Goal: Transaction & Acquisition: Book appointment/travel/reservation

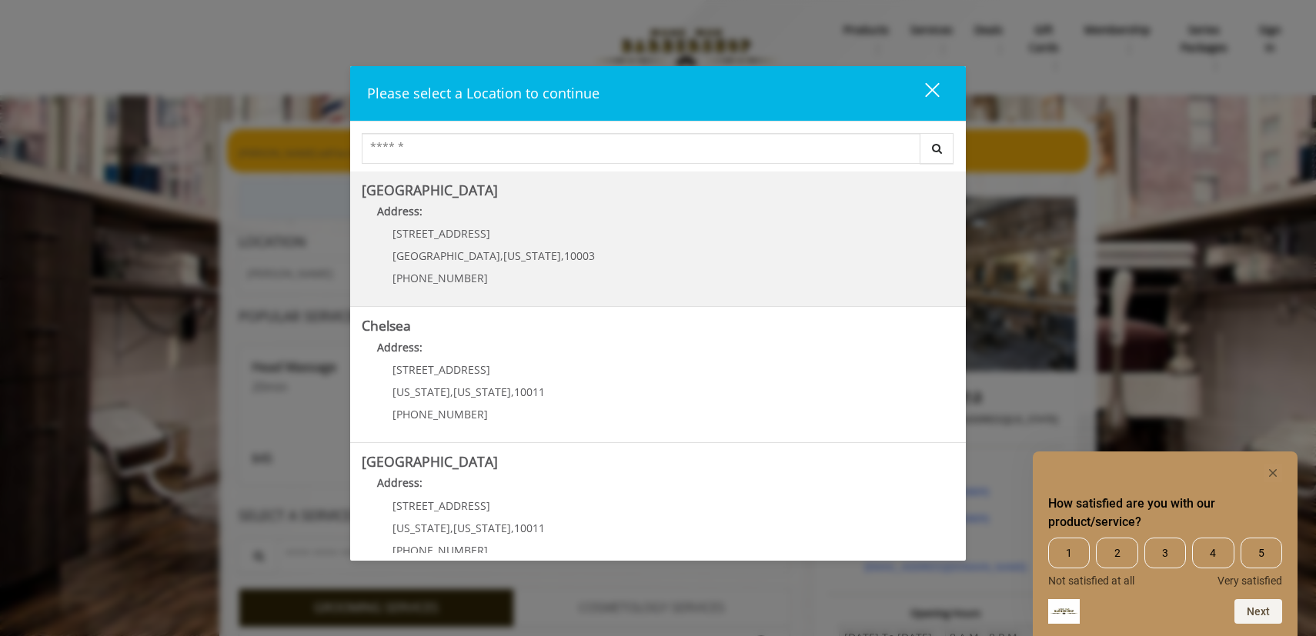
click at [611, 271] on Village "[GEOGRAPHIC_DATA] Address: [STREET_ADDRESS][US_STATE] (212) 598-1840" at bounding box center [658, 239] width 593 height 112
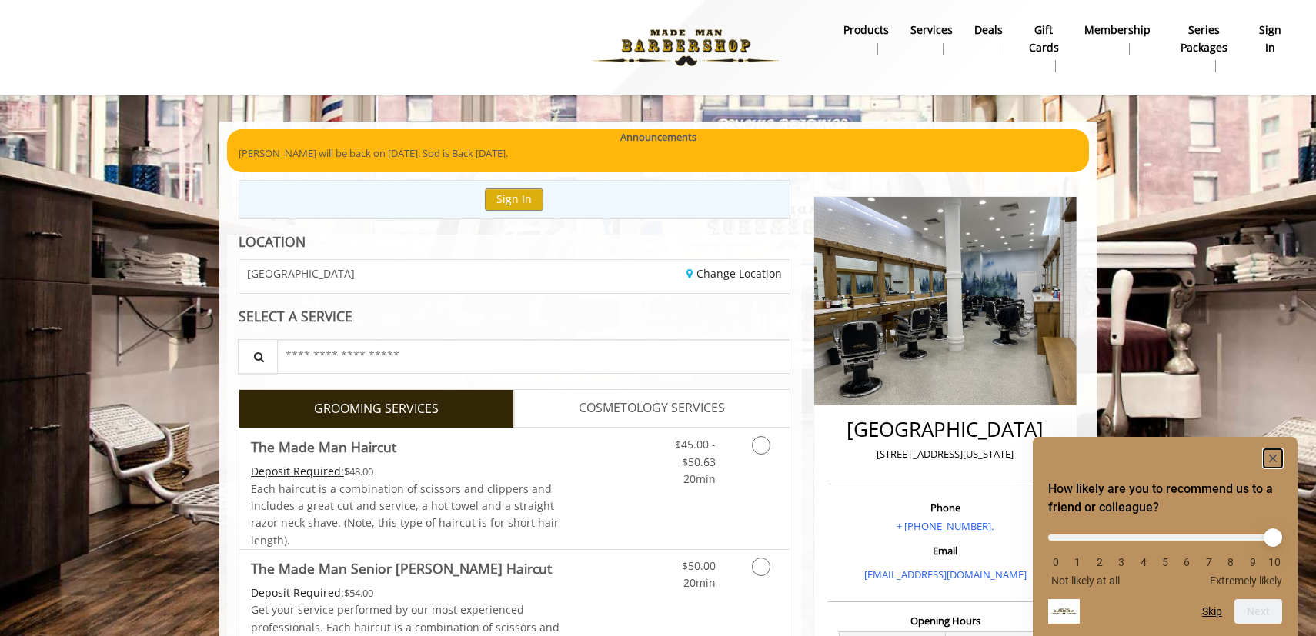
click at [1271, 453] on rect "Hide survey" at bounding box center [1273, 458] width 18 height 18
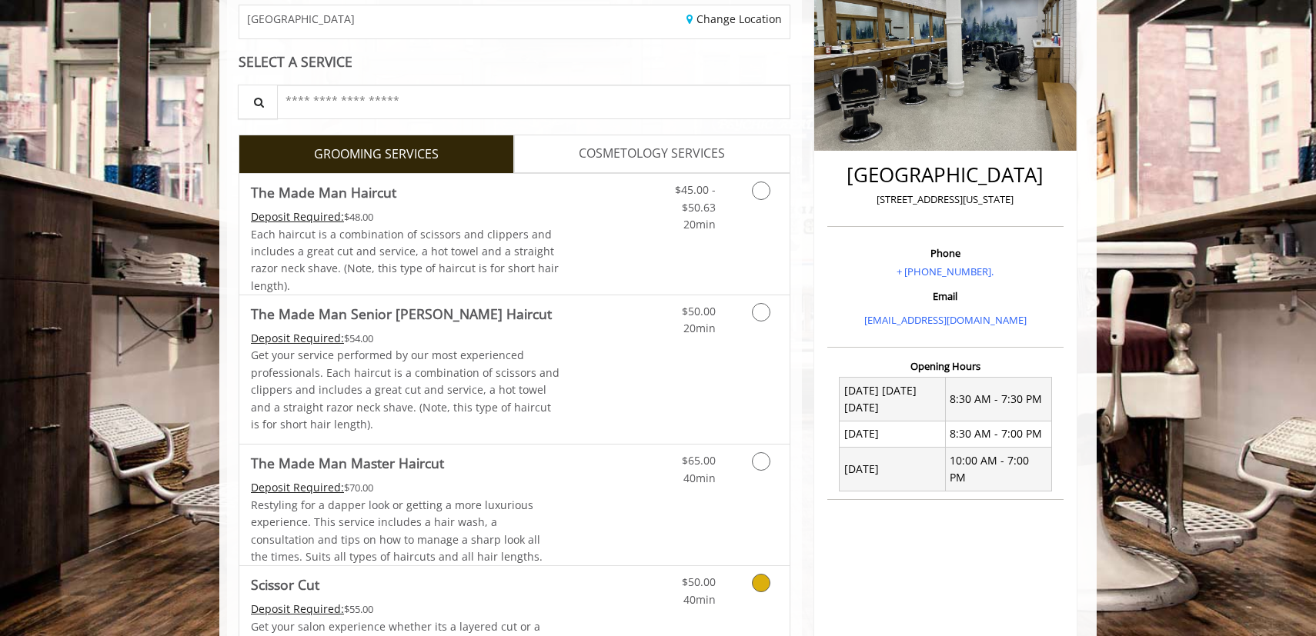
scroll to position [255, 0]
click at [499, 245] on span "Each haircut is a combination of scissors and clippers and includes a great cut…" at bounding box center [405, 259] width 308 height 66
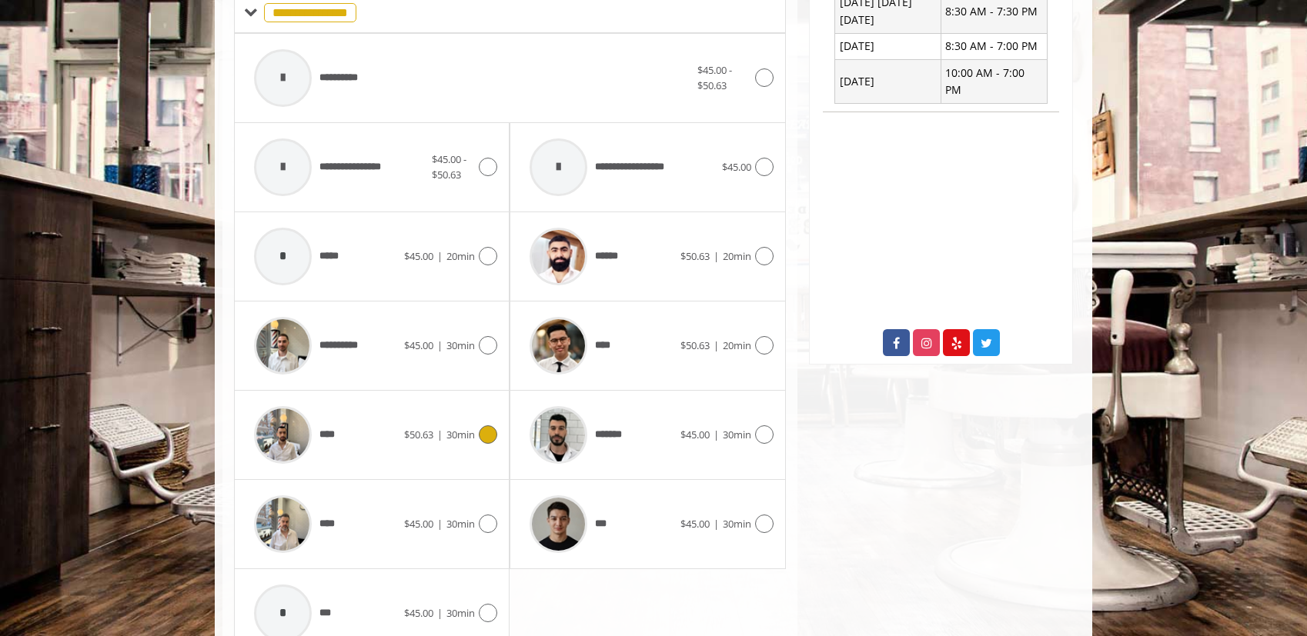
scroll to position [718, 0]
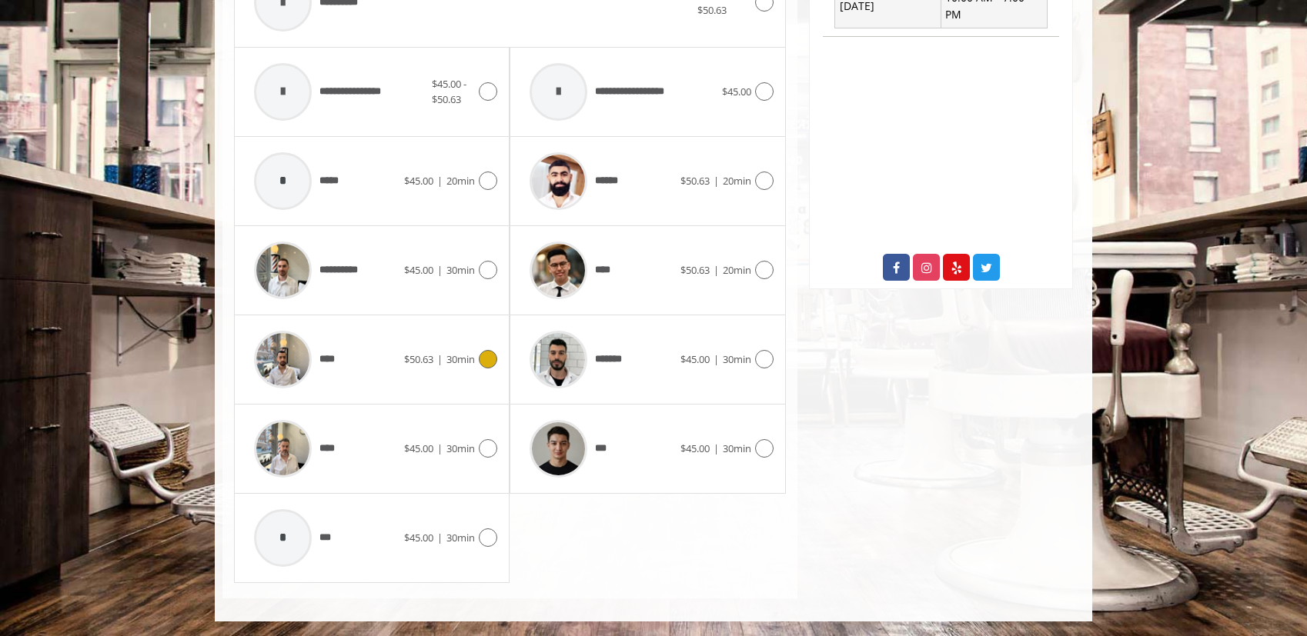
click at [275, 363] on img at bounding box center [283, 360] width 58 height 58
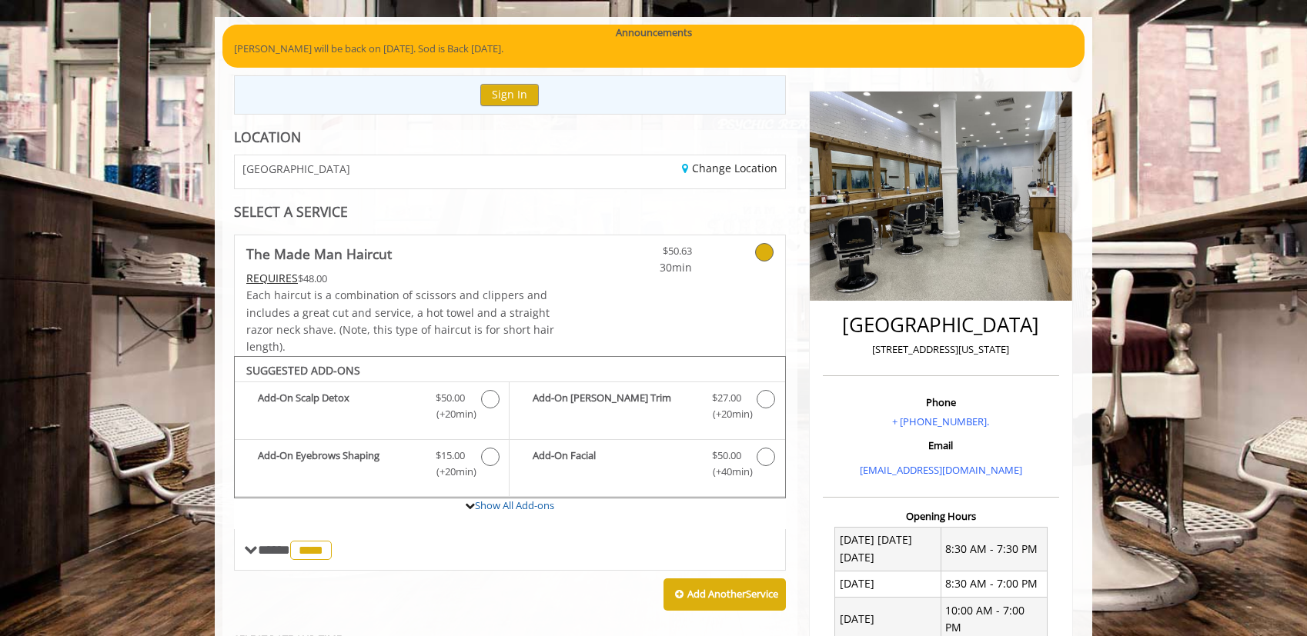
scroll to position [139, 0]
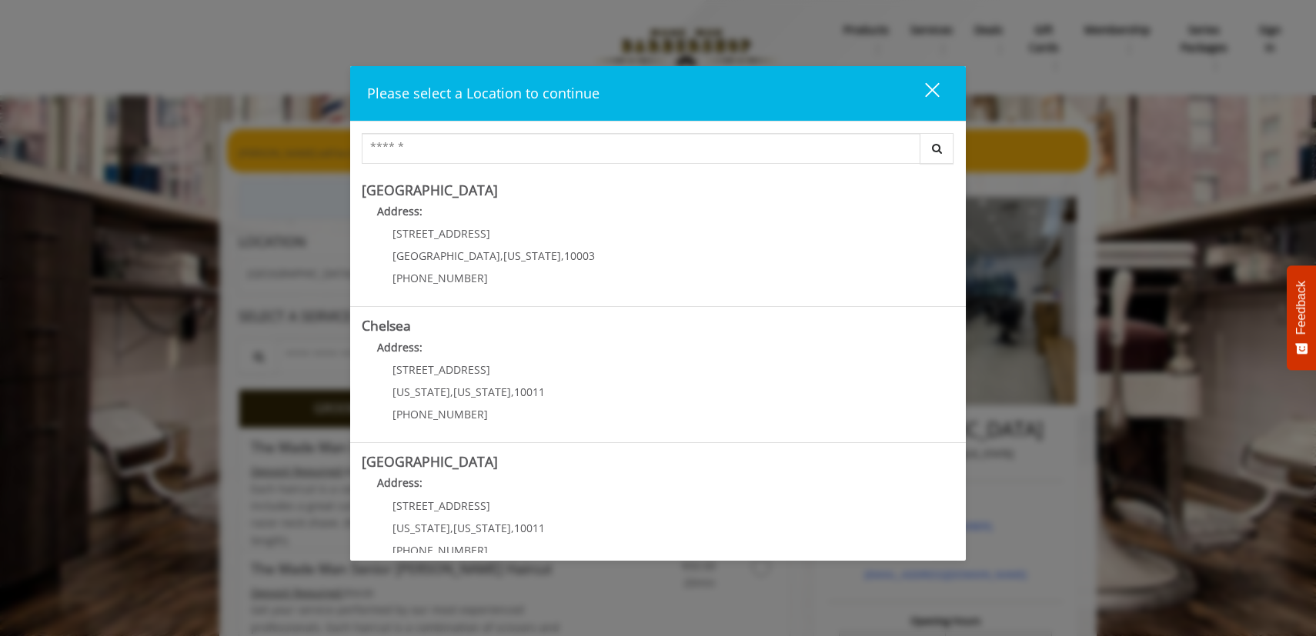
click at [930, 82] on div "close" at bounding box center [922, 93] width 31 height 23
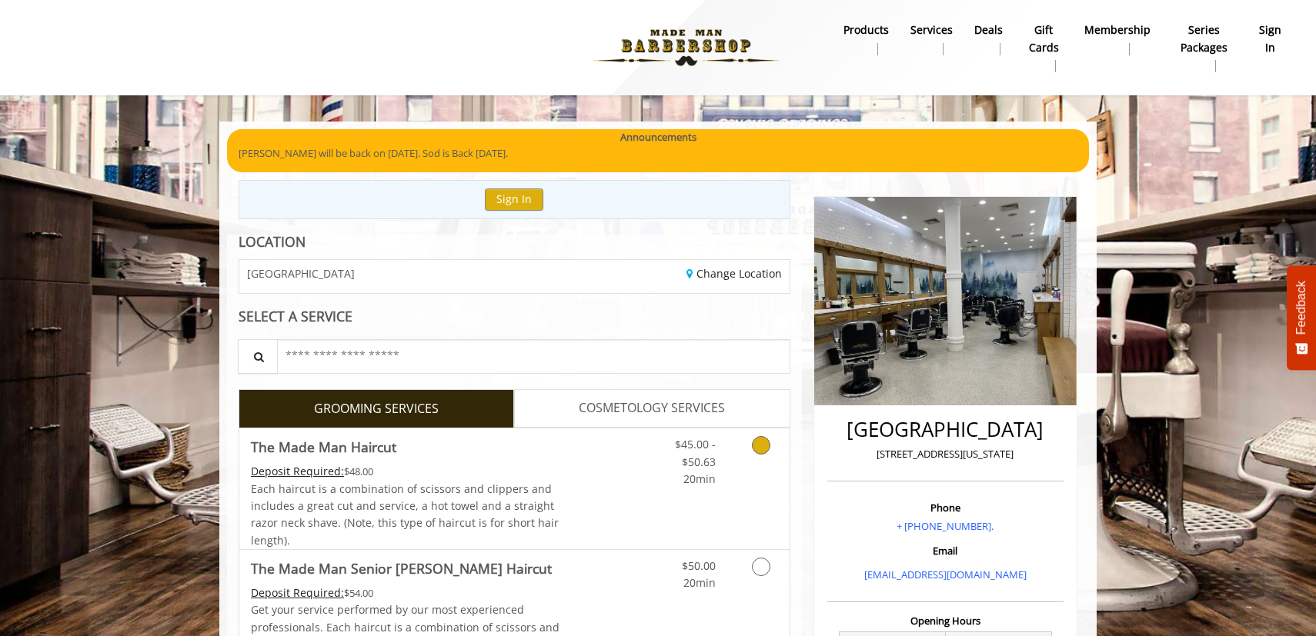
click at [552, 443] on span "The Made Man Haircut" at bounding box center [405, 447] width 309 height 22
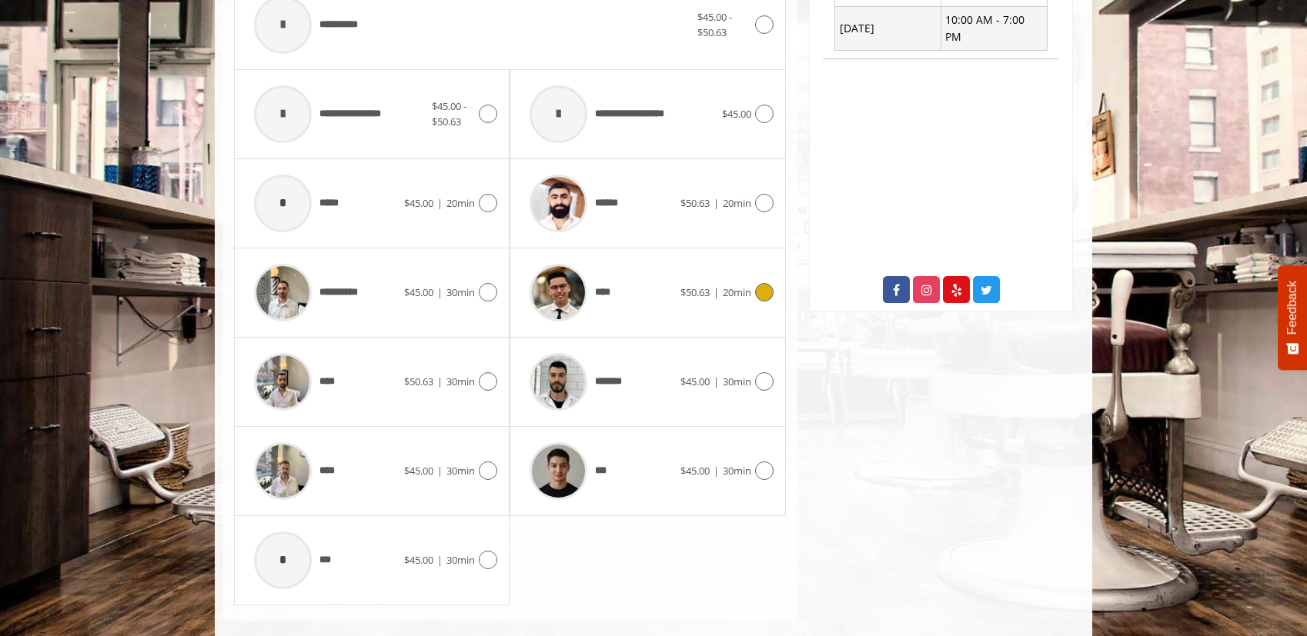
scroll to position [695, 0]
click at [314, 388] on div at bounding box center [282, 382] width 73 height 73
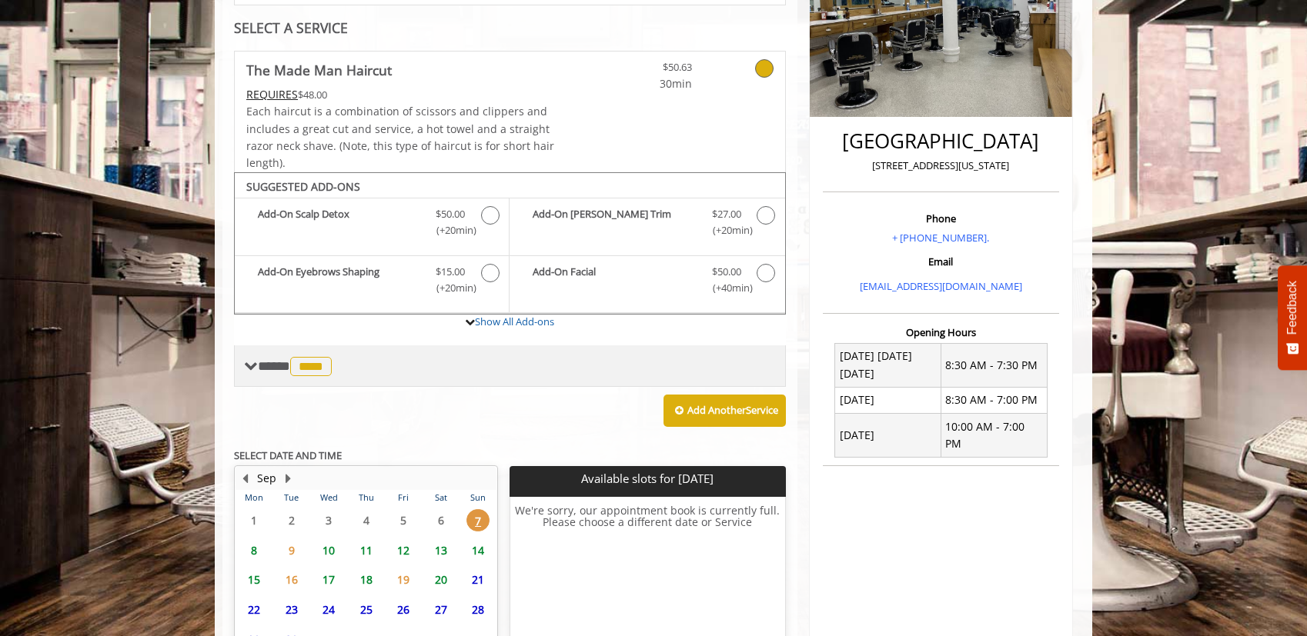
scroll to position [285, 0]
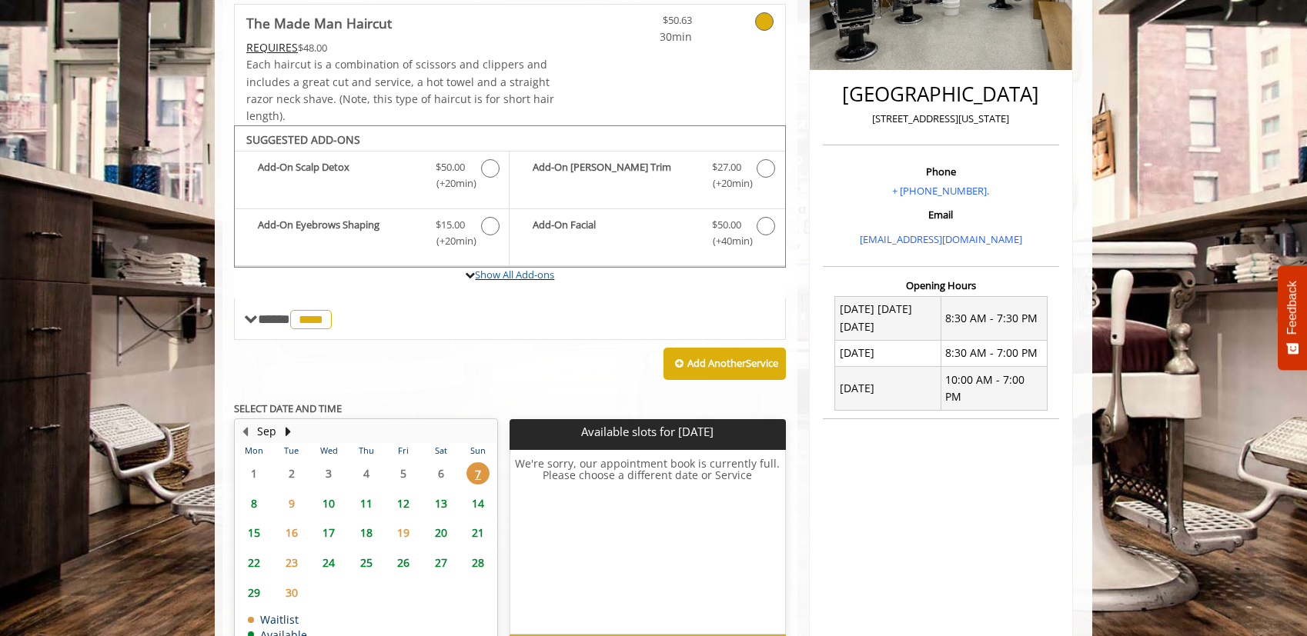
click at [480, 340] on div "**********" at bounding box center [510, 196] width 552 height 384
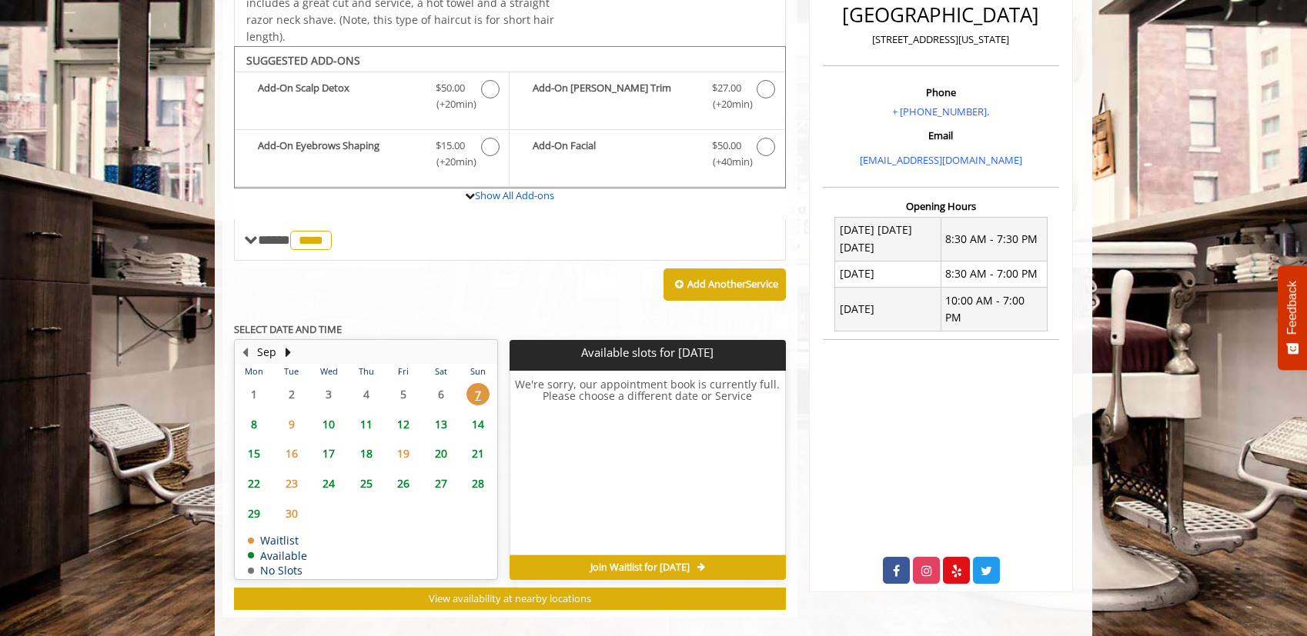
scroll to position [434, 0]
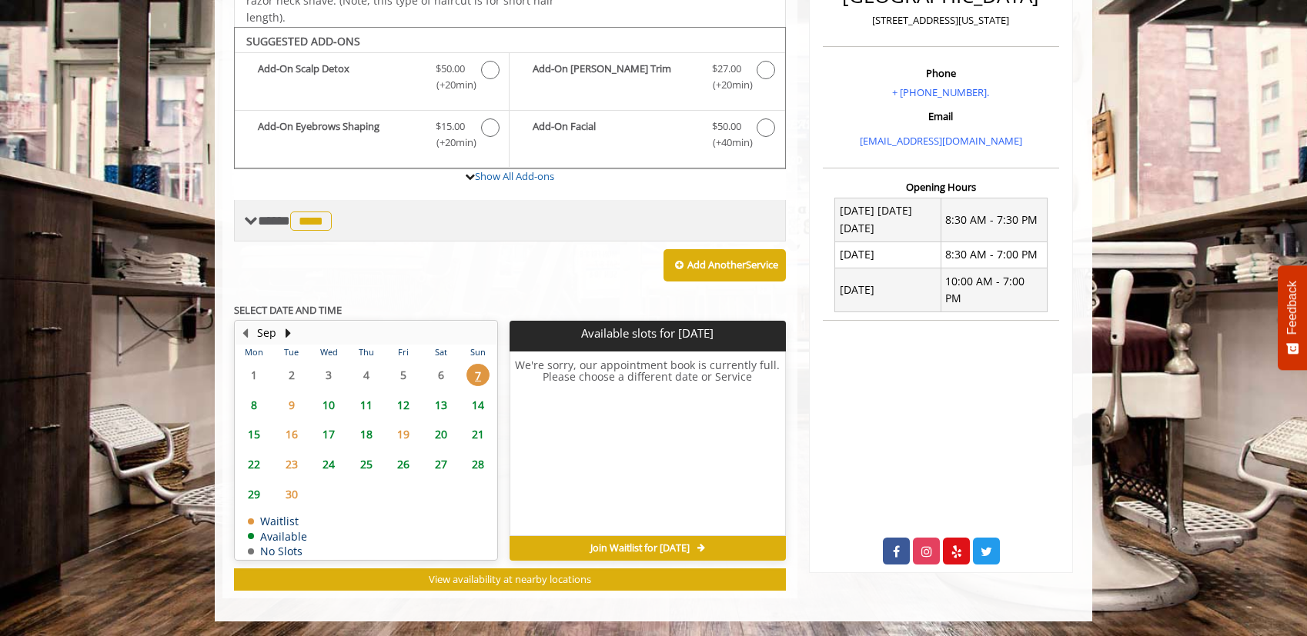
click at [332, 226] on span "****" at bounding box center [311, 221] width 42 height 19
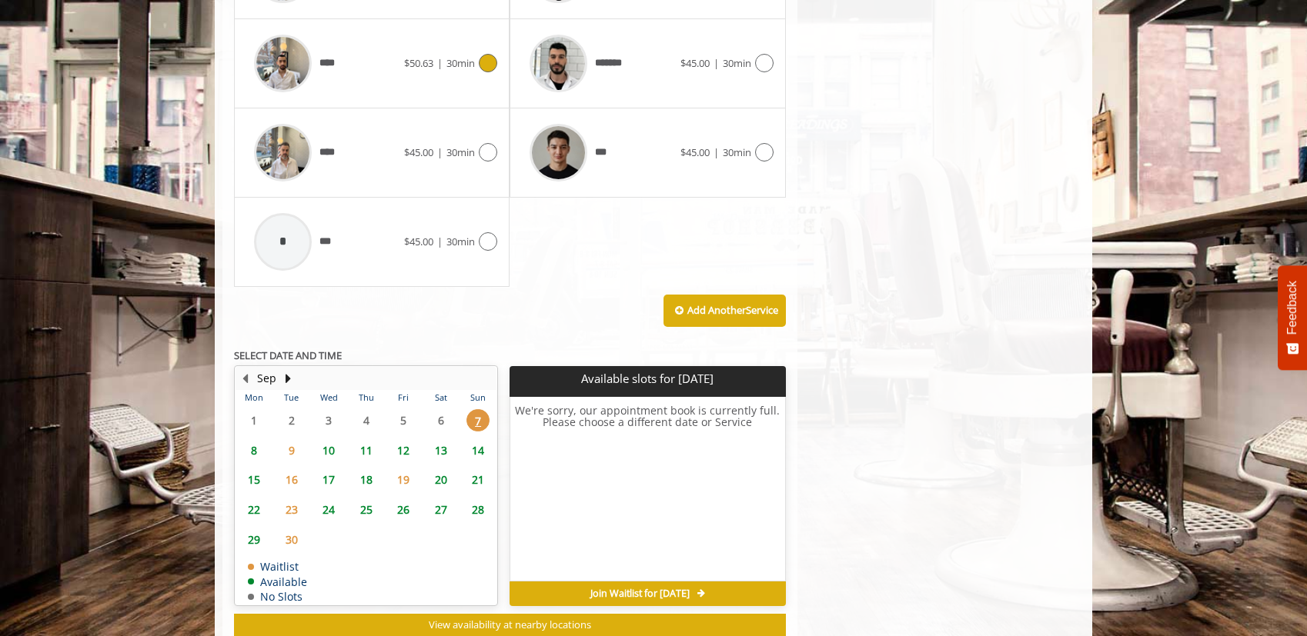
scroll to position [1060, 0]
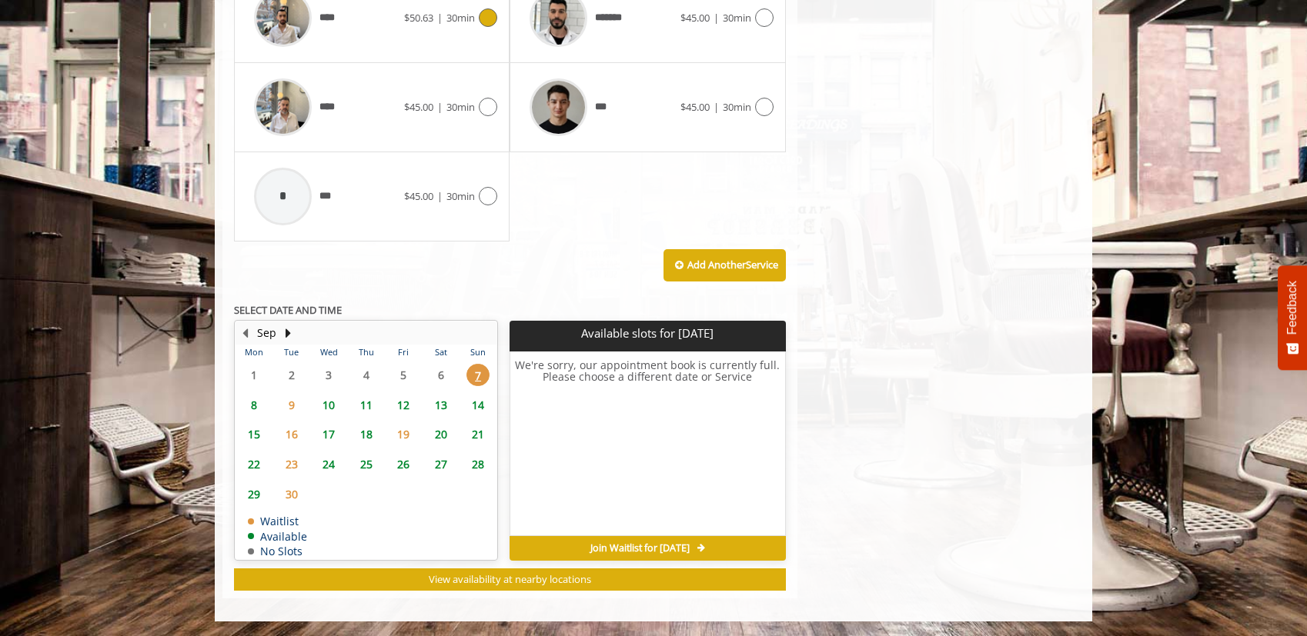
click at [329, 402] on span "10" at bounding box center [328, 405] width 23 height 22
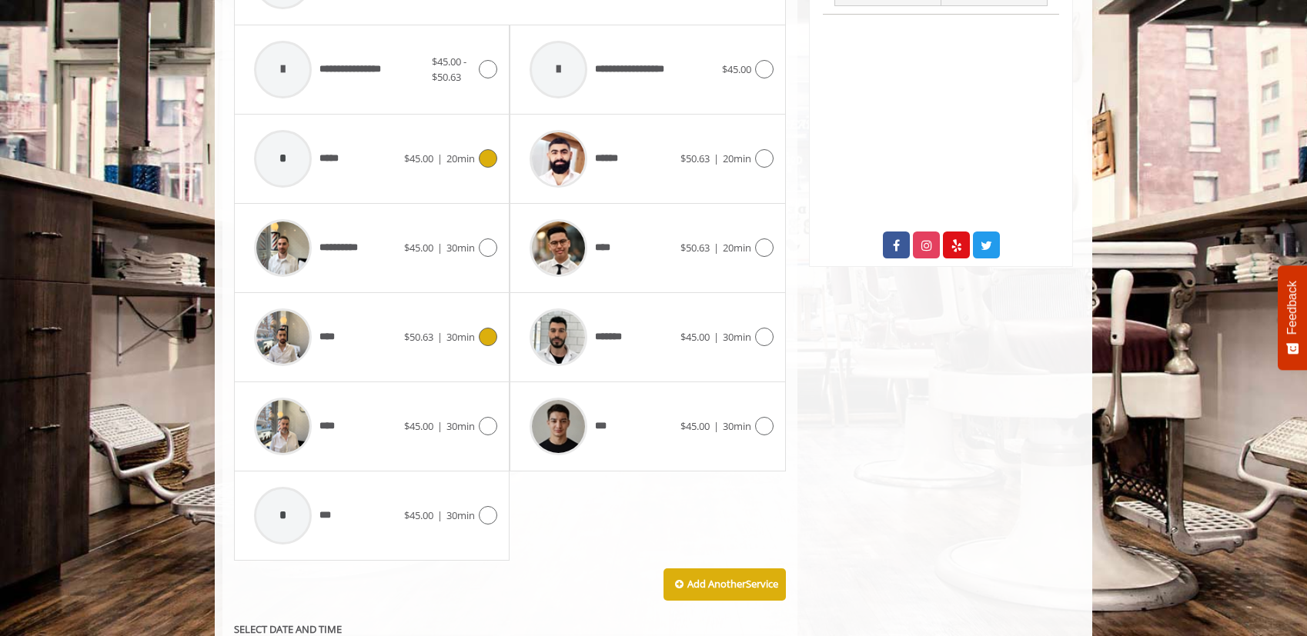
scroll to position [1083, 0]
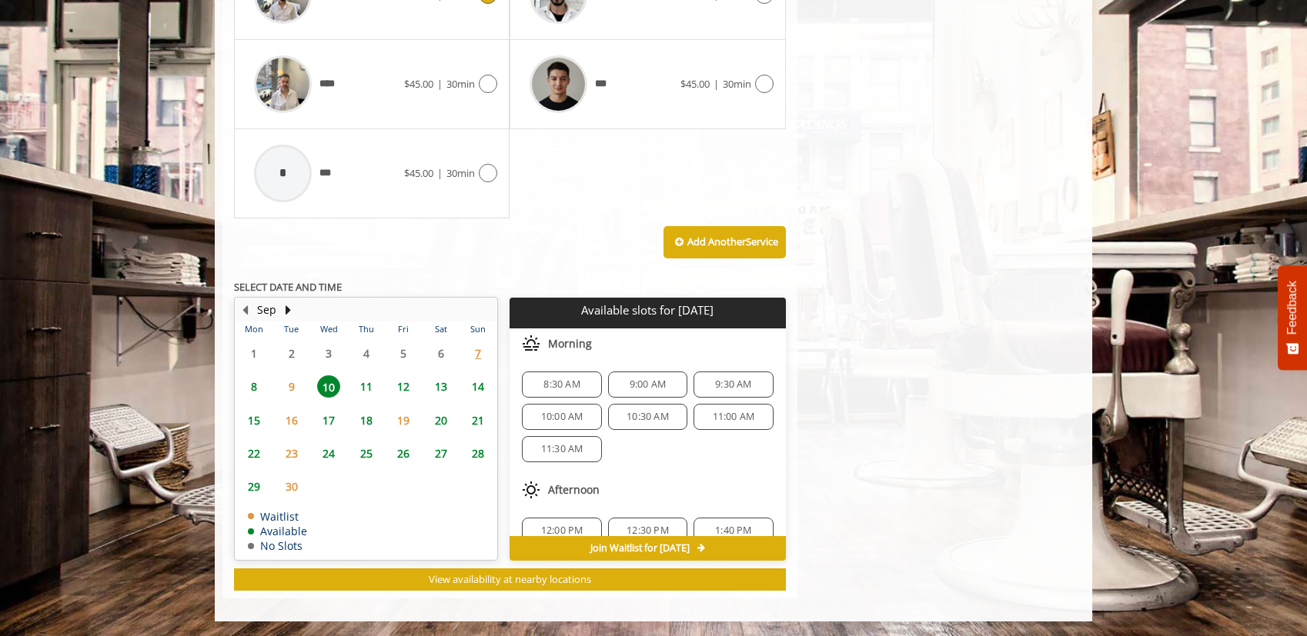
click at [367, 392] on span "11" at bounding box center [366, 387] width 23 height 22
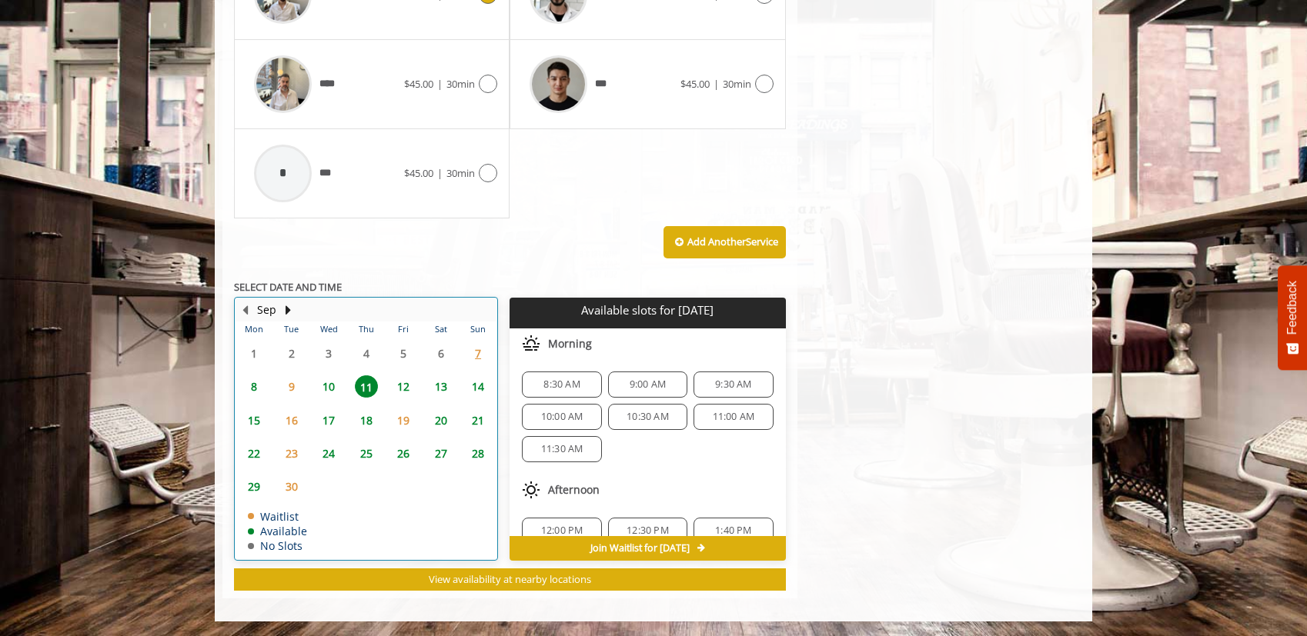
click at [340, 389] on div "10" at bounding box center [328, 387] width 31 height 22
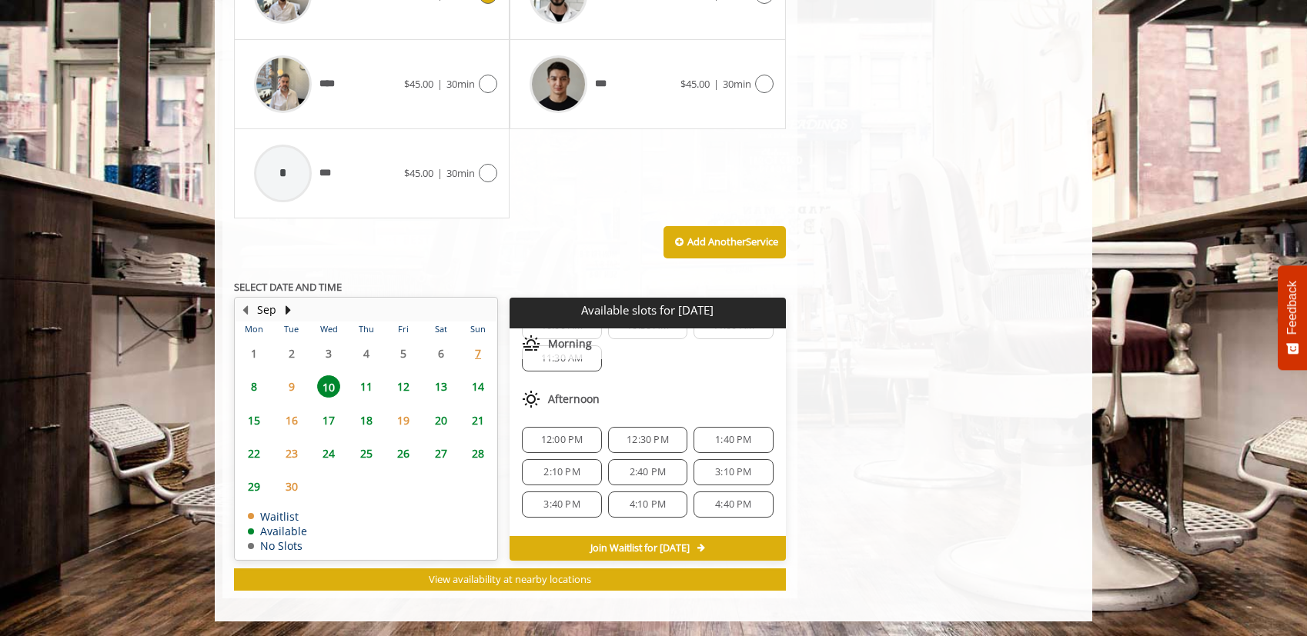
scroll to position [94, 0]
click at [300, 376] on span "9" at bounding box center [291, 387] width 23 height 22
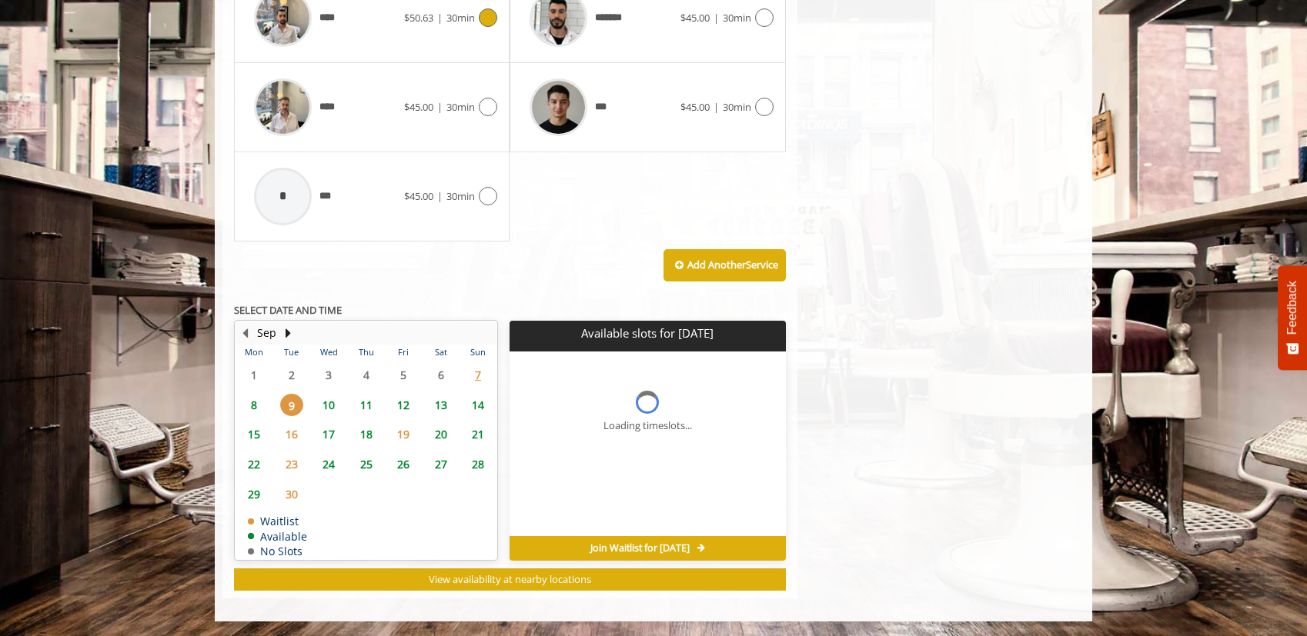
scroll to position [0, 0]
click at [330, 401] on span "10" at bounding box center [328, 405] width 23 height 22
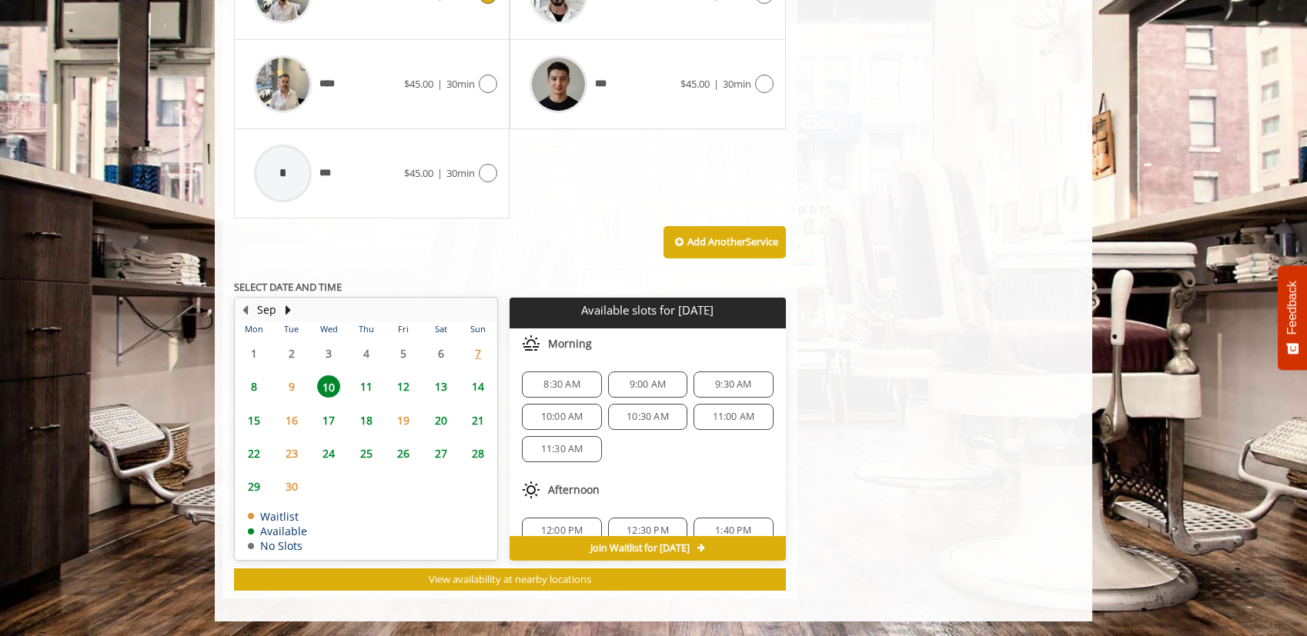
scroll to position [2, 0]
click at [553, 451] on span "11:30 AM" at bounding box center [562, 448] width 42 height 12
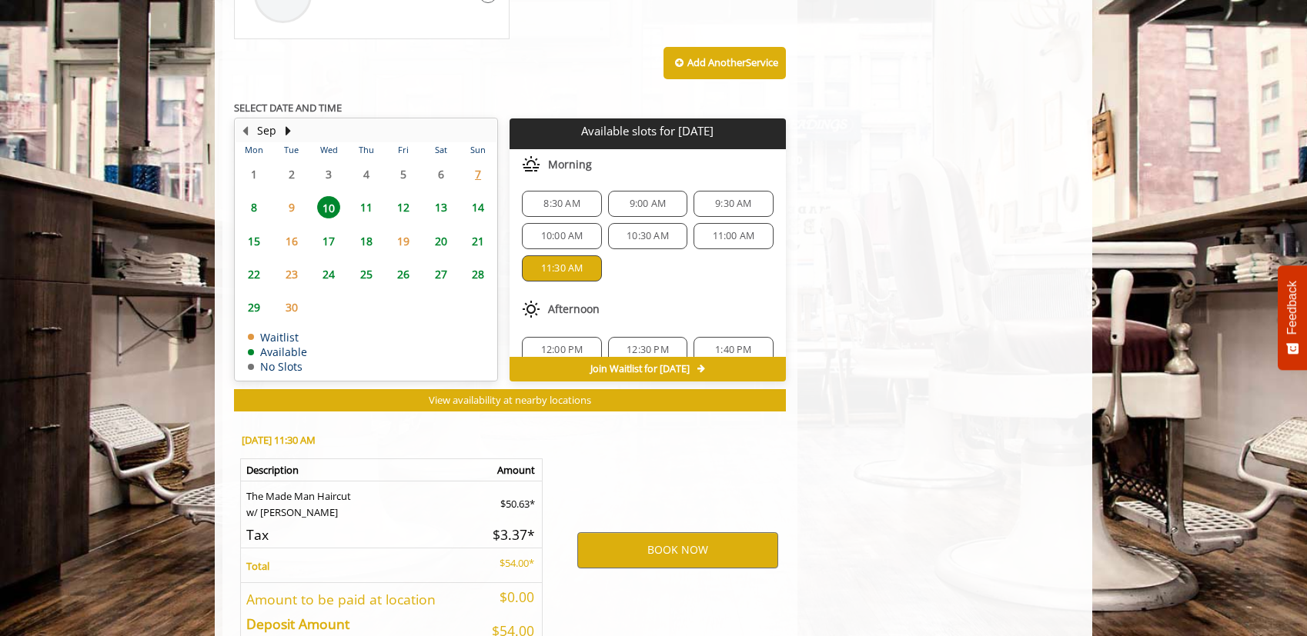
scroll to position [1361, 0]
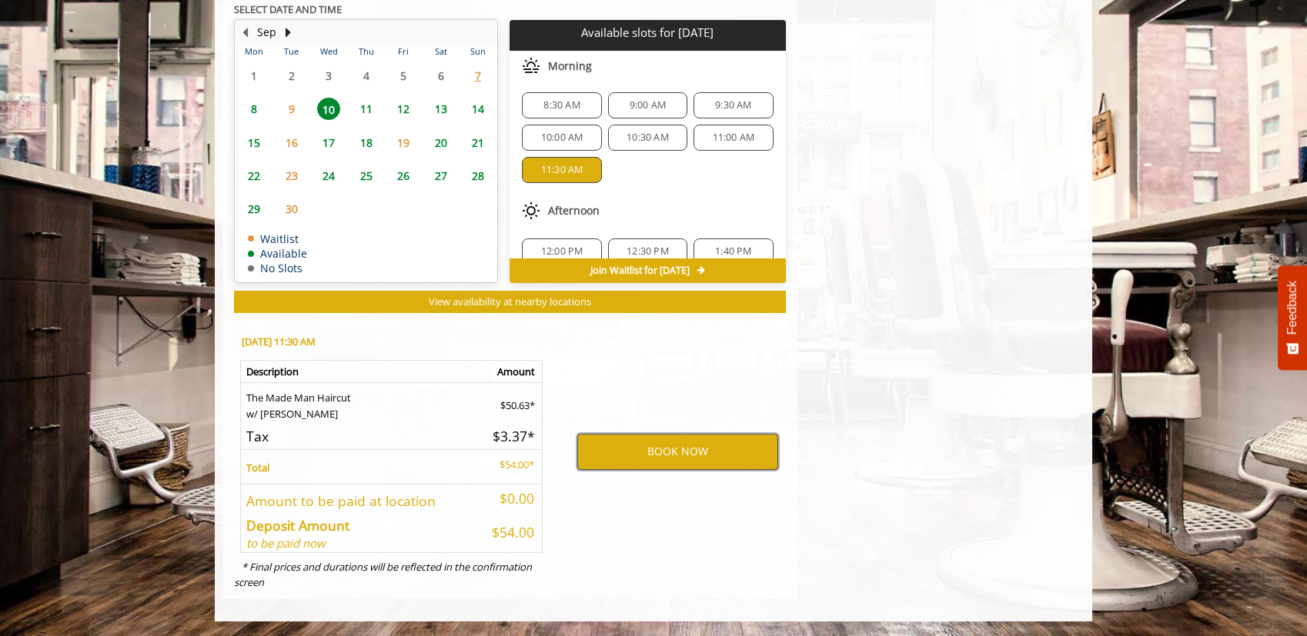
click at [606, 442] on button "BOOK NOW" at bounding box center [677, 451] width 201 height 35
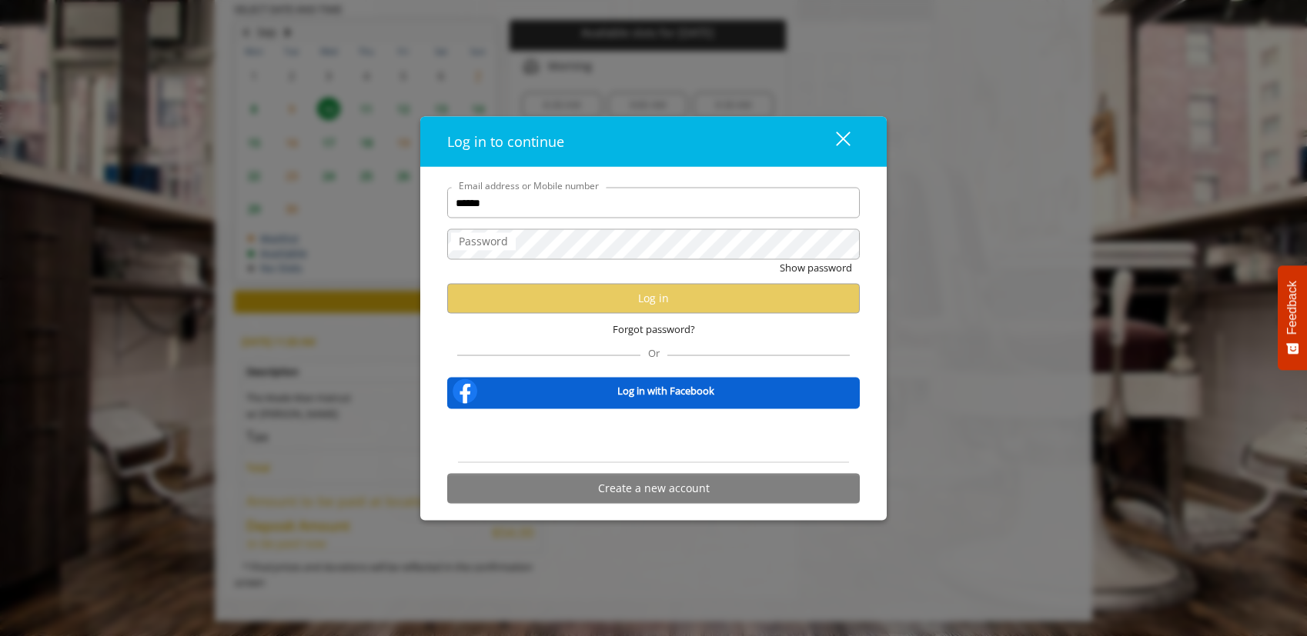
type input "**********"
click at [582, 265] on div "Show password" at bounding box center [653, 272] width 412 height 24
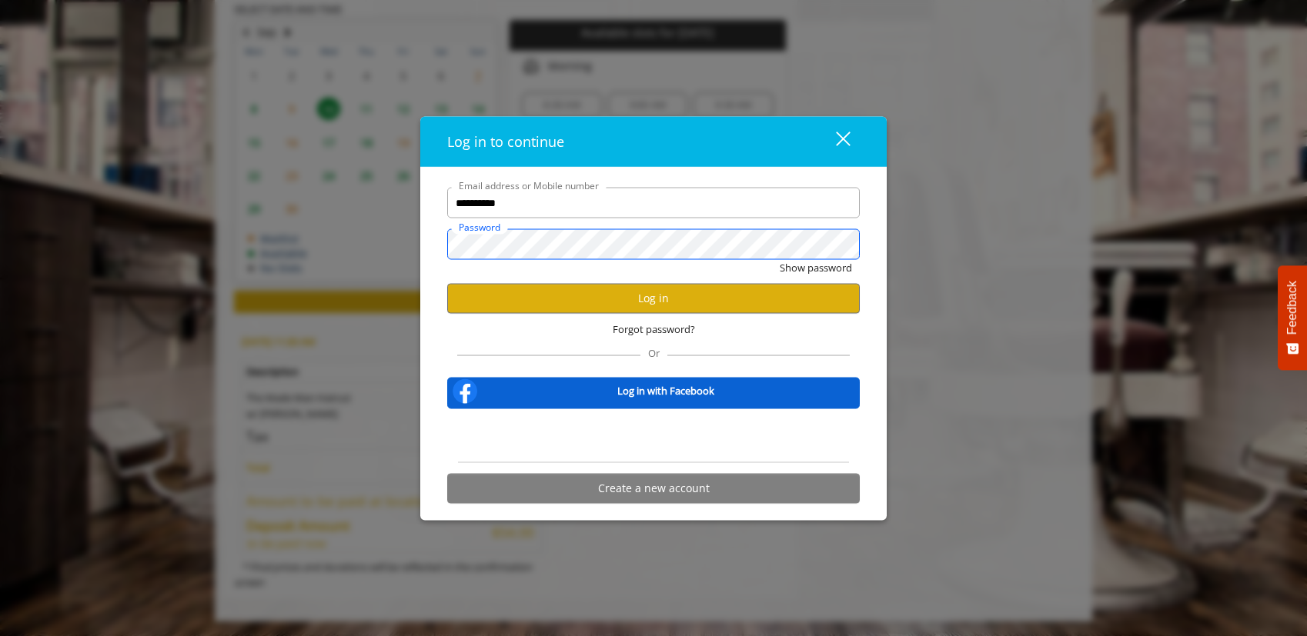
click at [780, 260] on button "Show password" at bounding box center [816, 268] width 72 height 16
click at [715, 302] on button "Log in" at bounding box center [653, 298] width 412 height 30
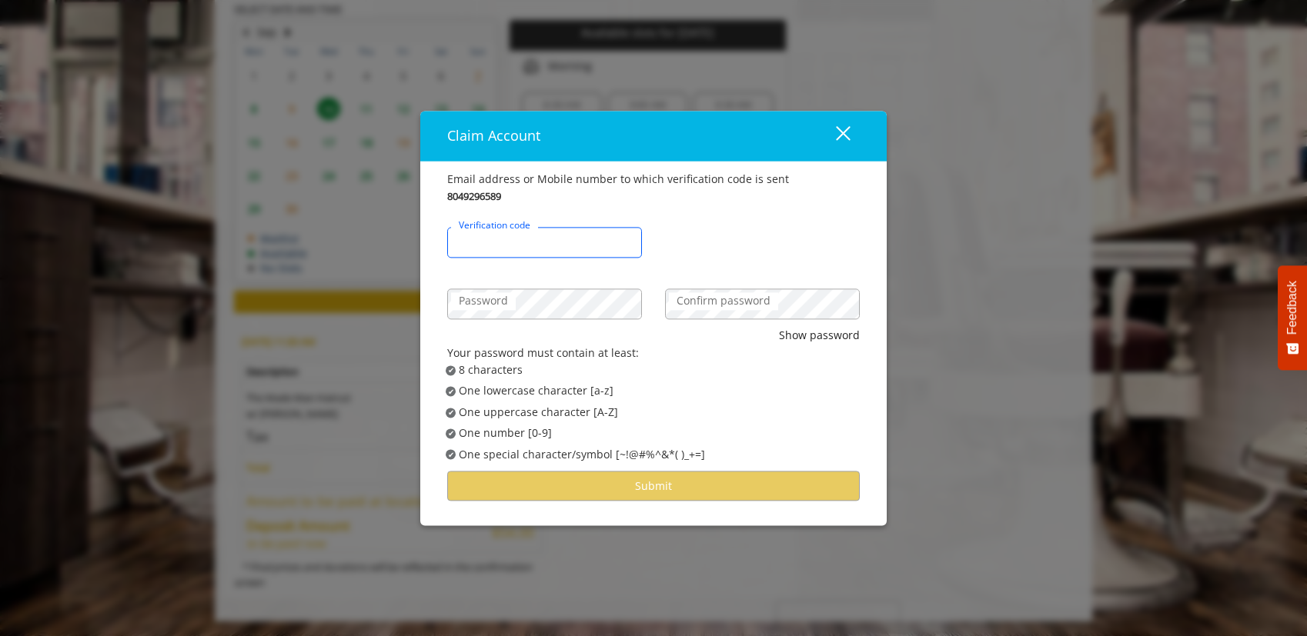
click at [571, 251] on input "Verification code" at bounding box center [544, 243] width 195 height 31
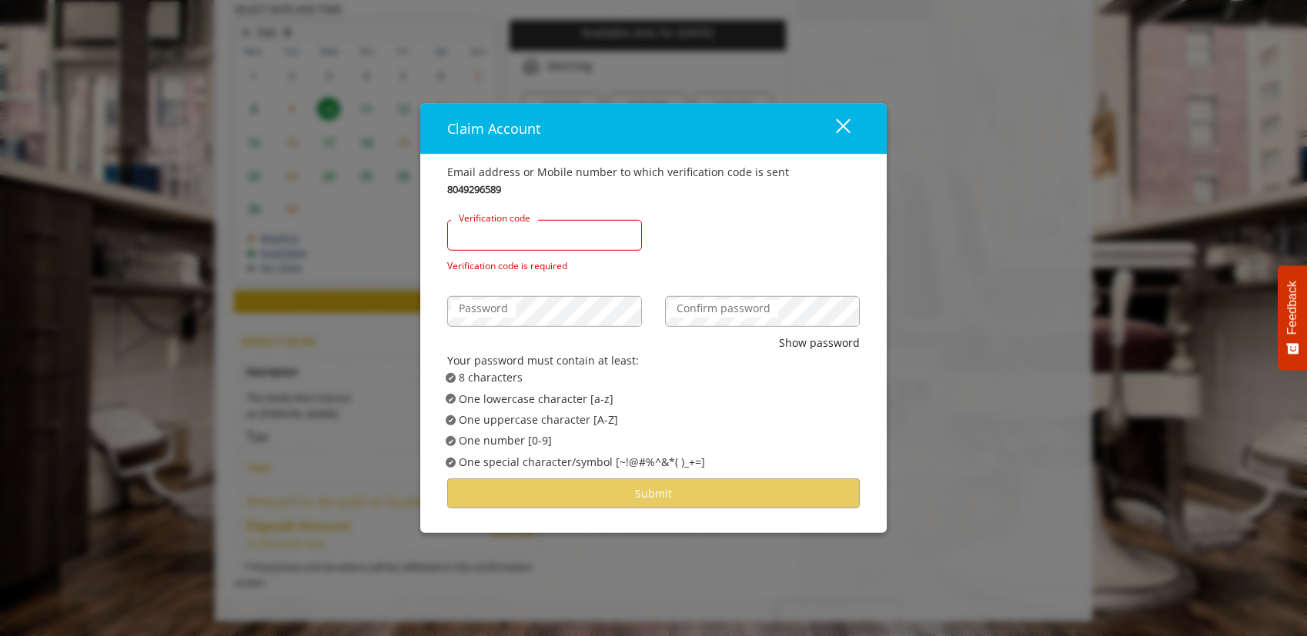
click at [536, 236] on input "Verification code" at bounding box center [544, 235] width 195 height 31
click at [535, 272] on div "Verification code is required" at bounding box center [544, 266] width 195 height 15
type input "**********"
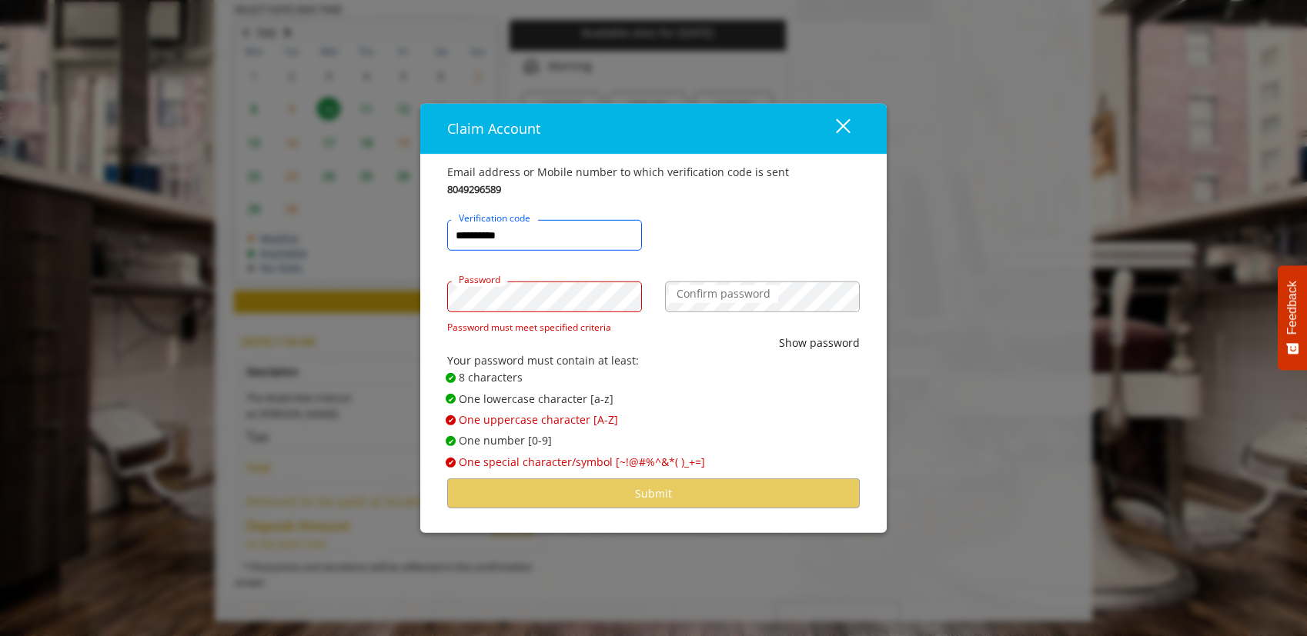
click at [566, 251] on div "**********" at bounding box center [545, 228] width 218 height 62
type input "******"
click at [725, 296] on label "Confirm password" at bounding box center [723, 293] width 109 height 17
click at [720, 219] on div "****** Verification code" at bounding box center [654, 228] width 436 height 62
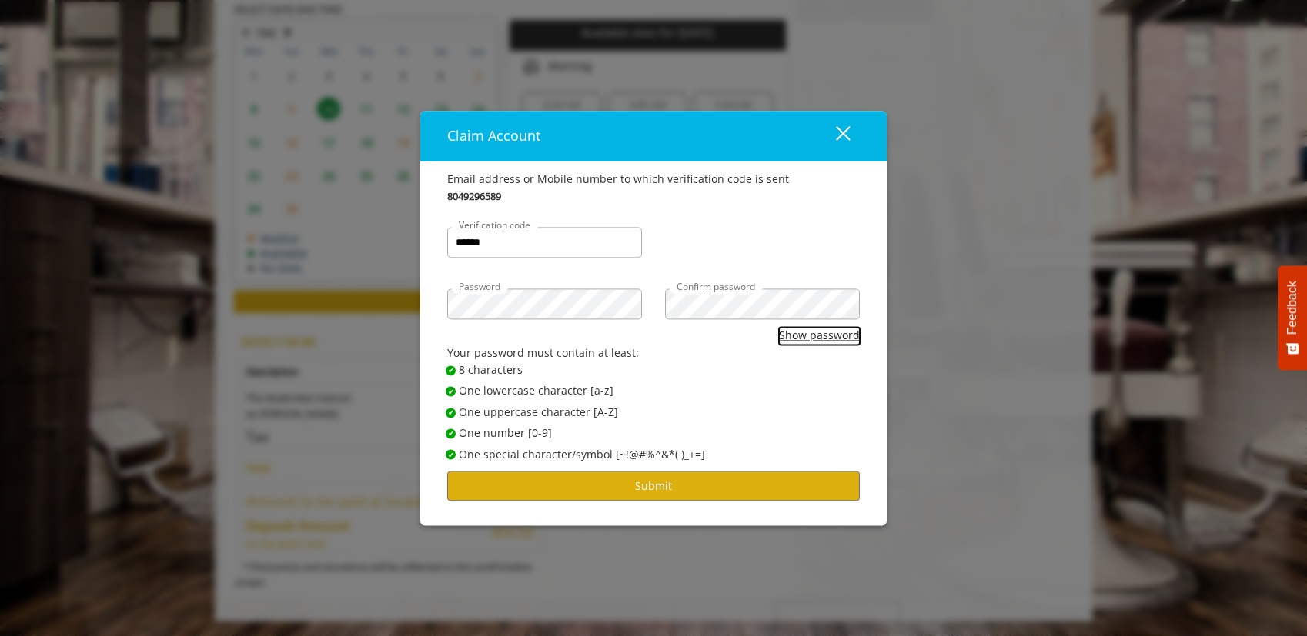
click at [812, 330] on button "Show password" at bounding box center [819, 336] width 81 height 17
click at [812, 330] on button "Hide password" at bounding box center [821, 336] width 77 height 17
click at [729, 483] on button "Submit" at bounding box center [653, 486] width 412 height 30
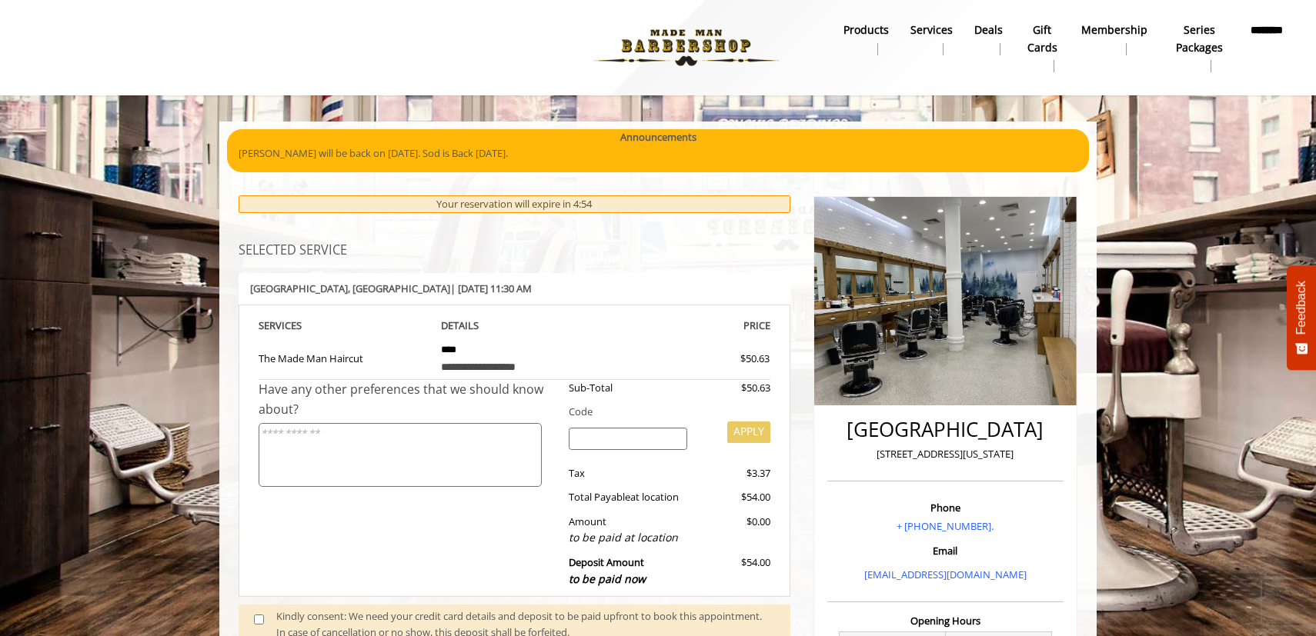
click at [503, 438] on textarea at bounding box center [400, 455] width 283 height 64
click at [612, 435] on input "search" at bounding box center [628, 439] width 119 height 23
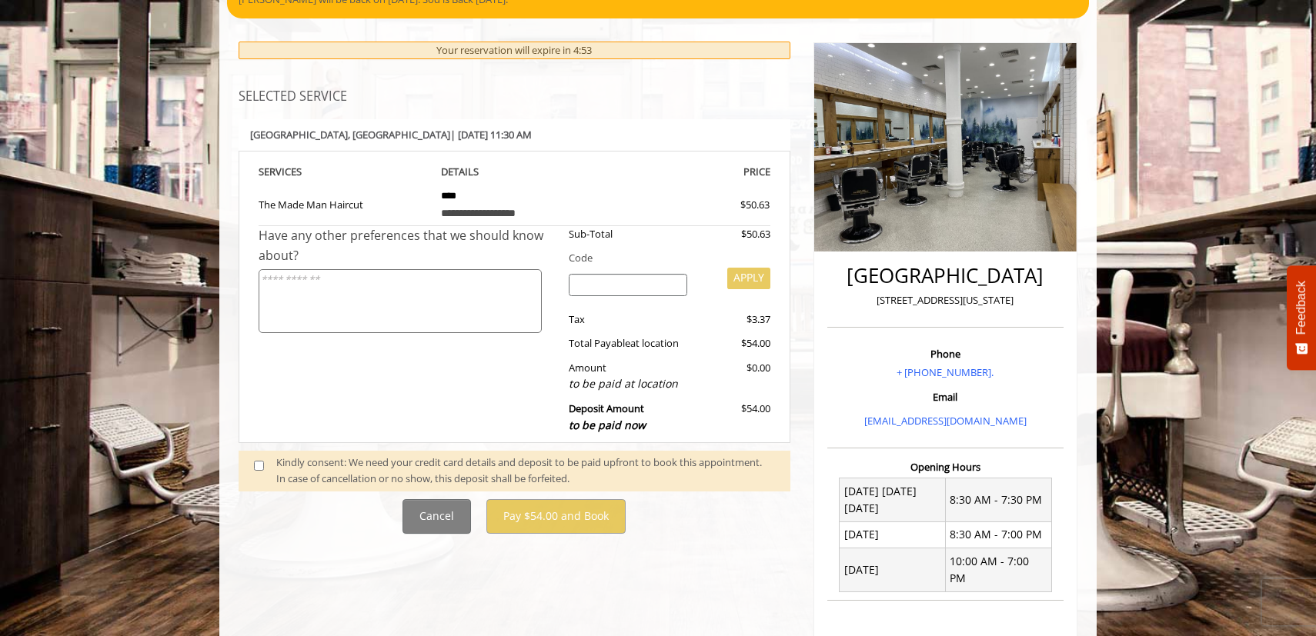
scroll to position [170, 0]
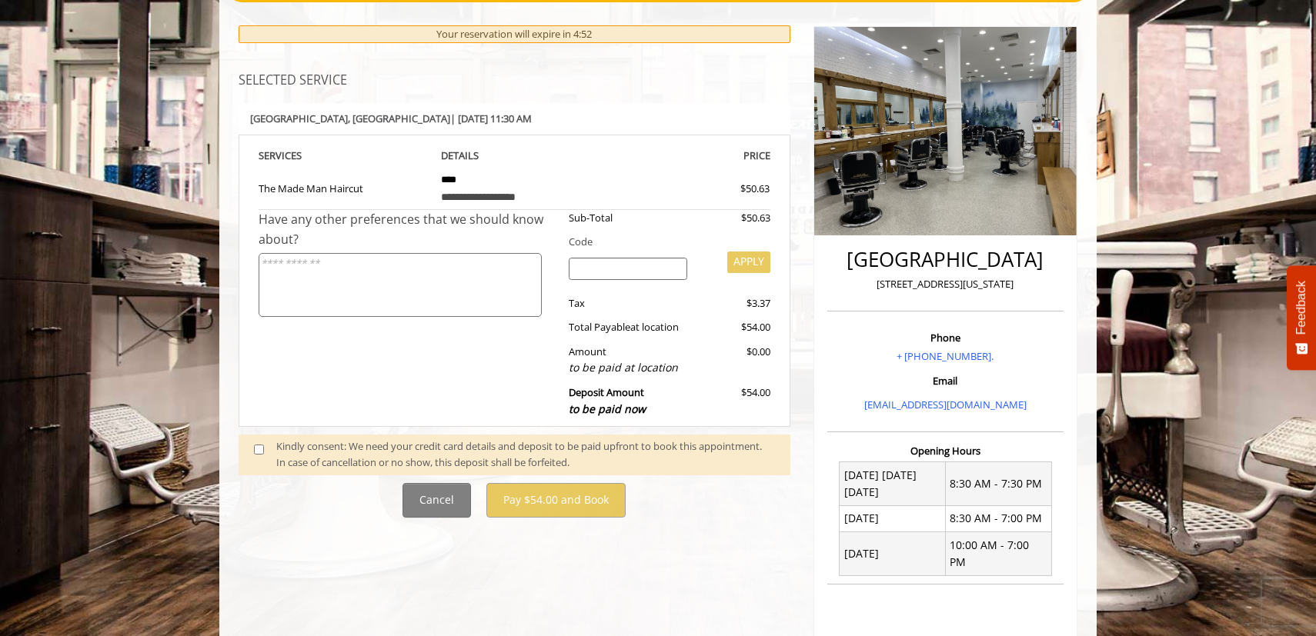
click at [457, 299] on textarea at bounding box center [400, 285] width 283 height 64
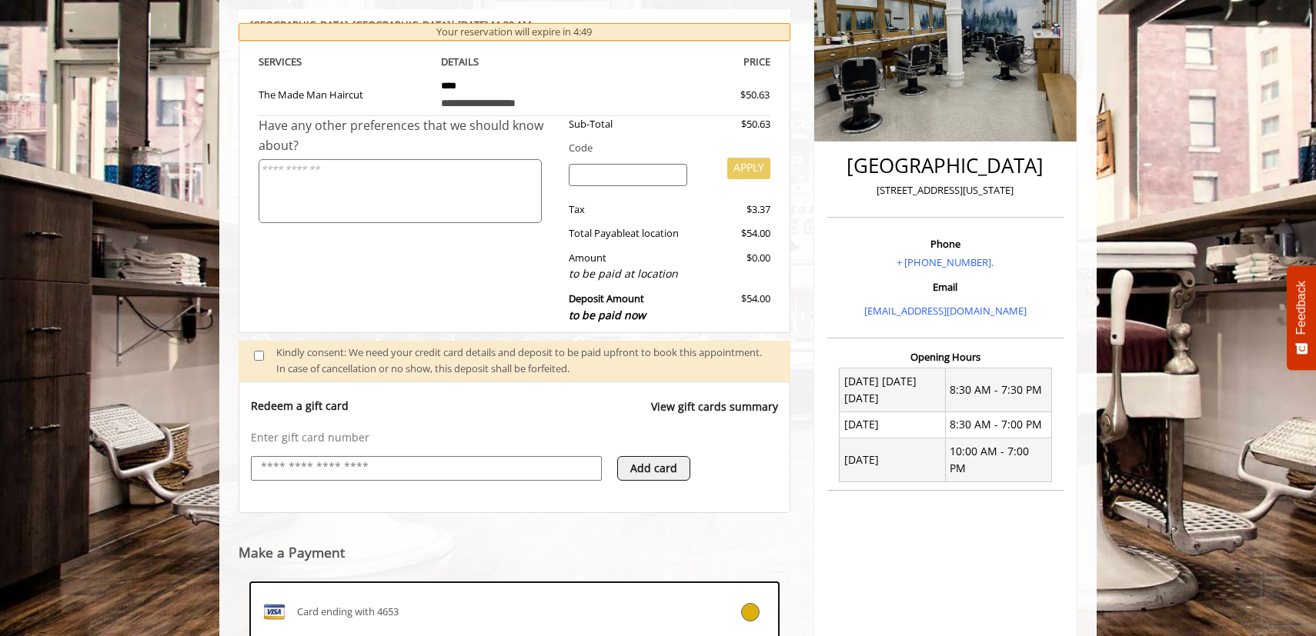
scroll to position [273, 0]
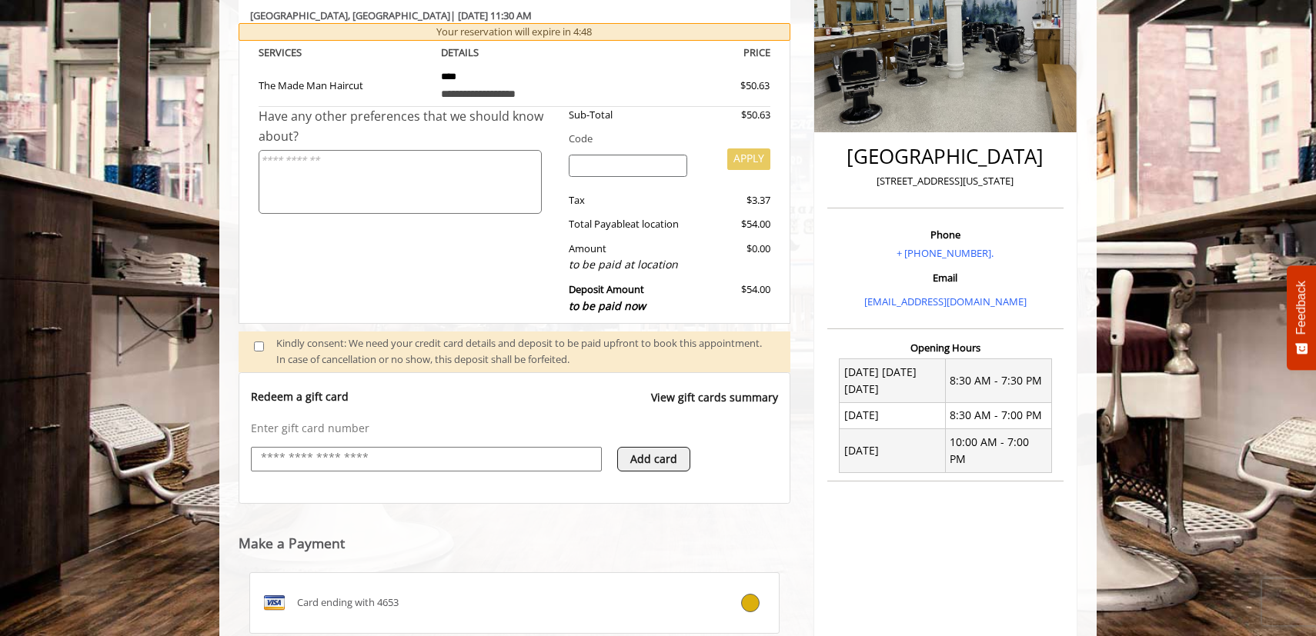
click at [252, 343] on span at bounding box center [264, 352] width 45 height 32
click at [252, 352] on span at bounding box center [264, 352] width 45 height 32
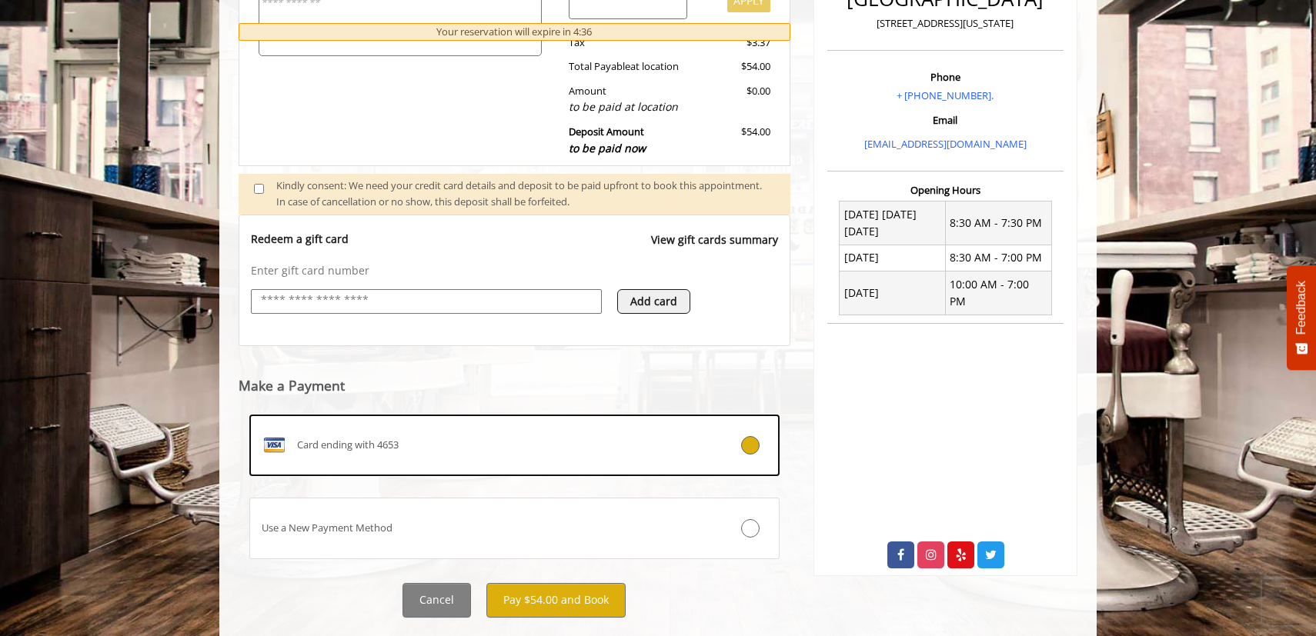
scroll to position [442, 0]
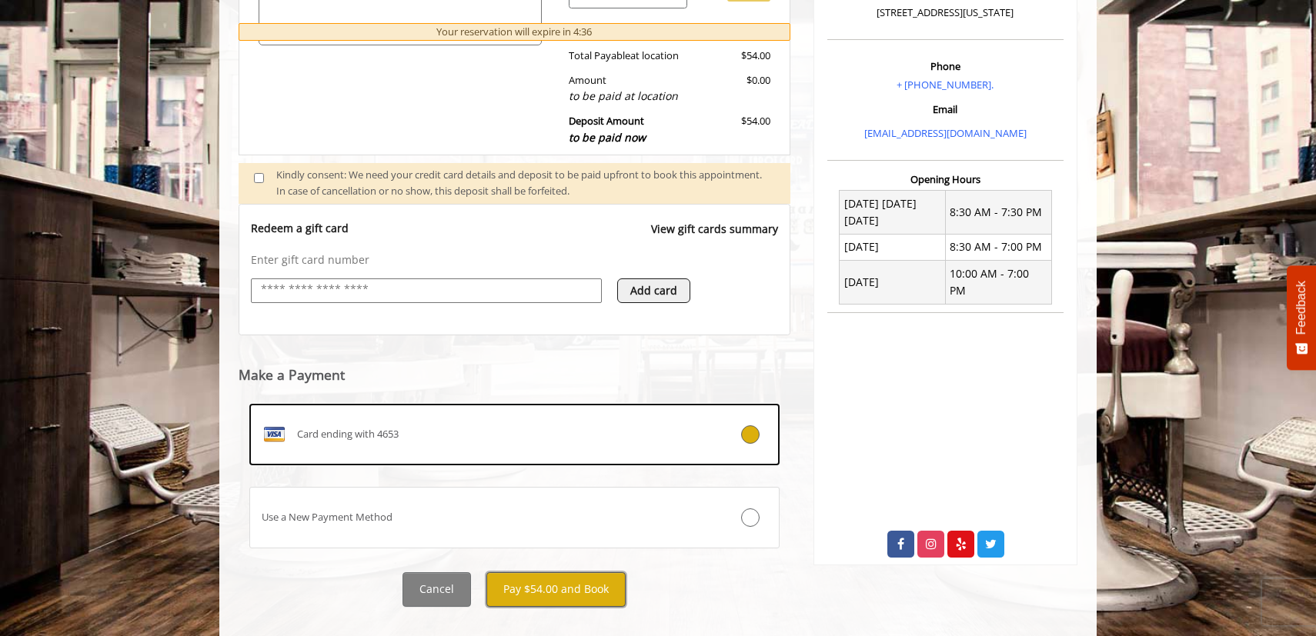
click at [591, 586] on button "Pay $54.00 and Book" at bounding box center [555, 590] width 139 height 35
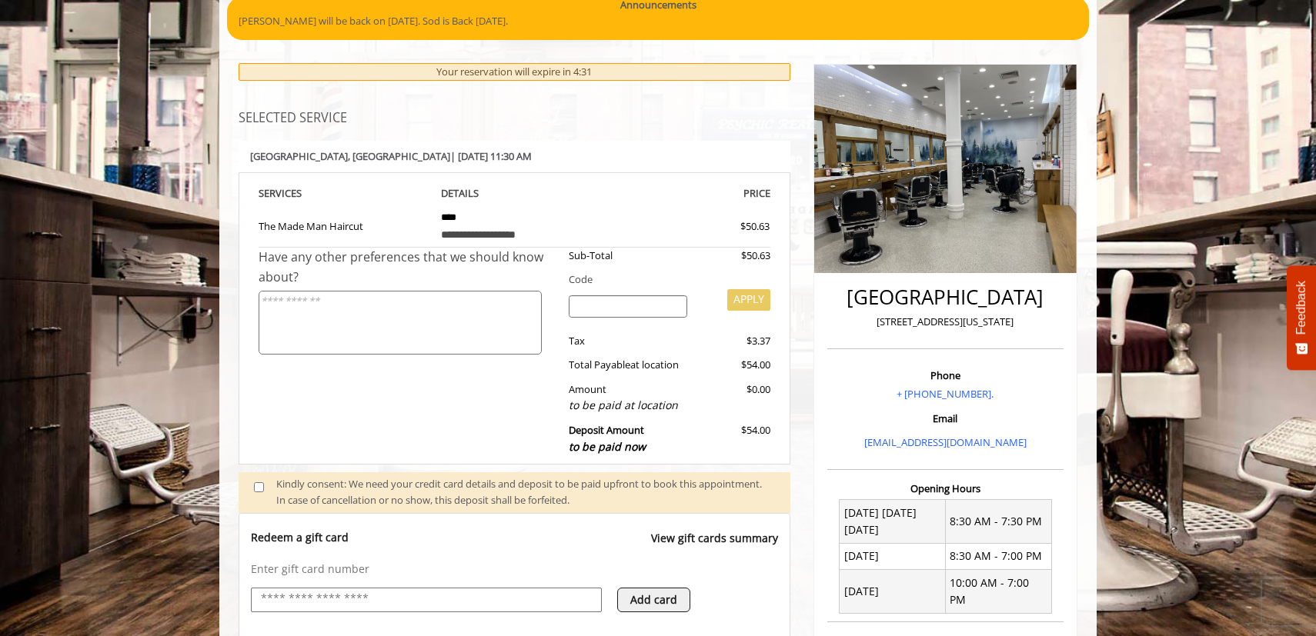
scroll to position [0, 0]
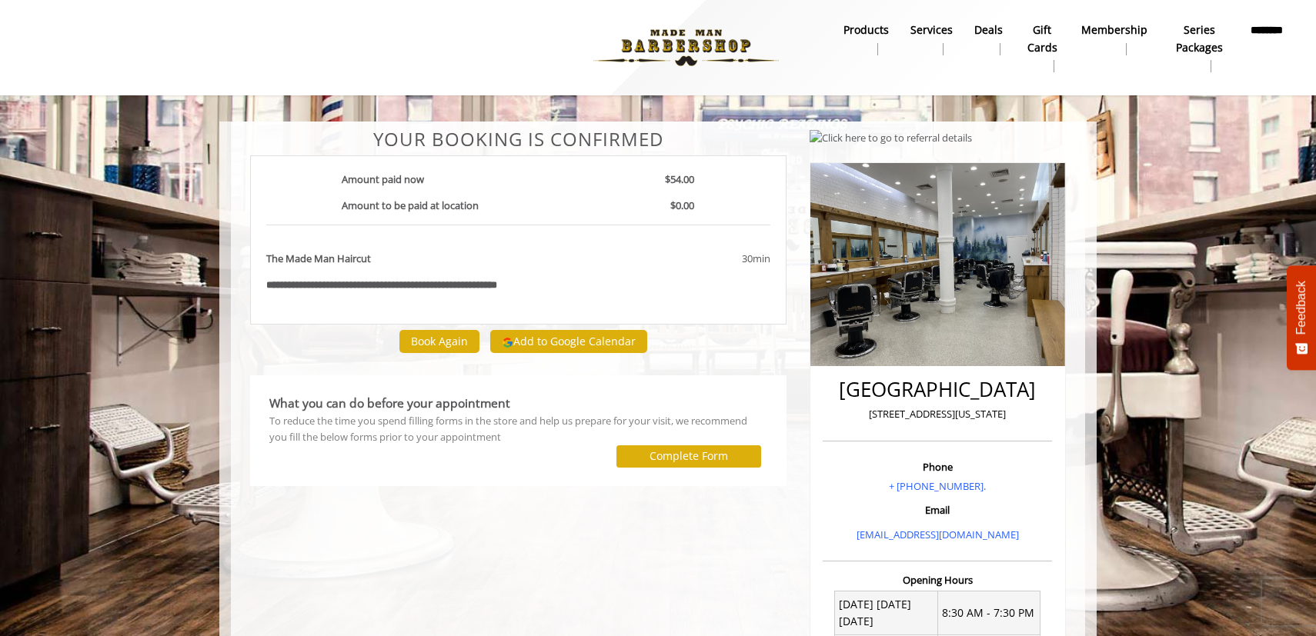
click at [599, 445] on div "To reduce the time you spend filling forms in the store and help us prepare for…" at bounding box center [518, 429] width 498 height 32
